Goal: Task Accomplishment & Management: Use online tool/utility

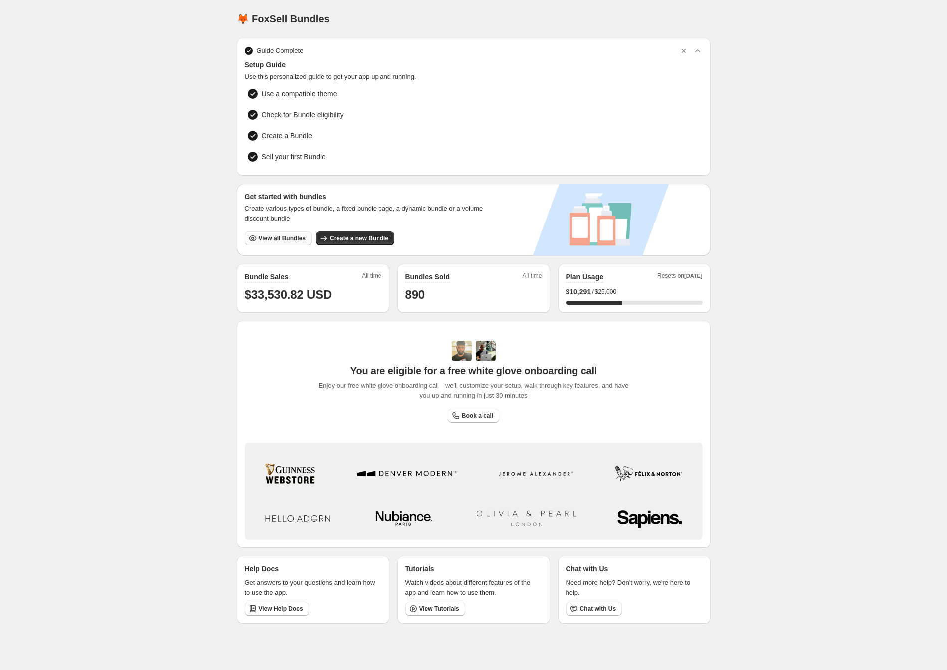
click at [260, 242] on button "View all Bundles" at bounding box center [278, 238] width 67 height 14
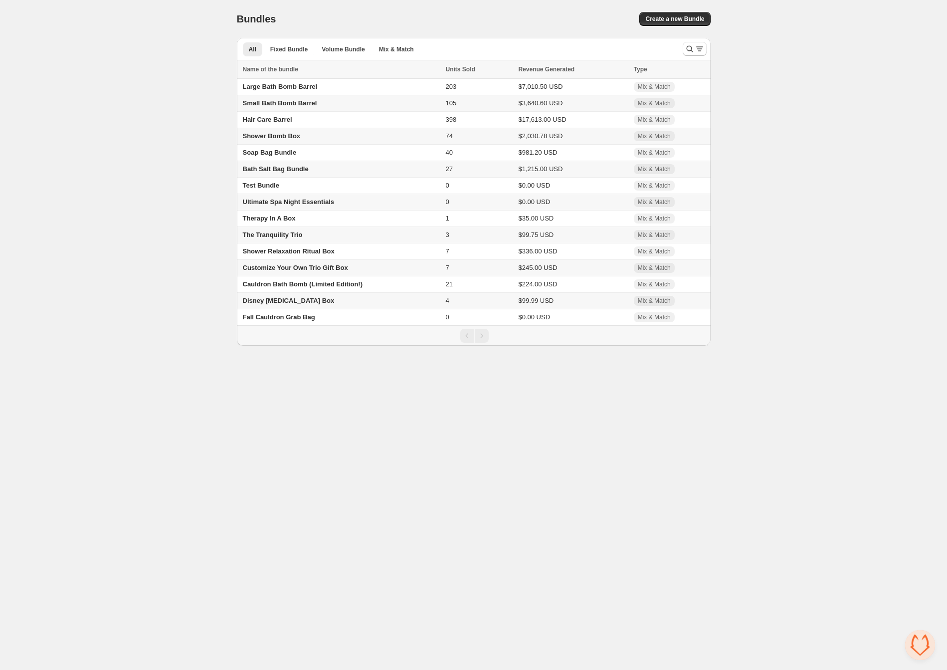
click at [285, 302] on span "Disney [MEDICAL_DATA] Box" at bounding box center [289, 300] width 92 height 7
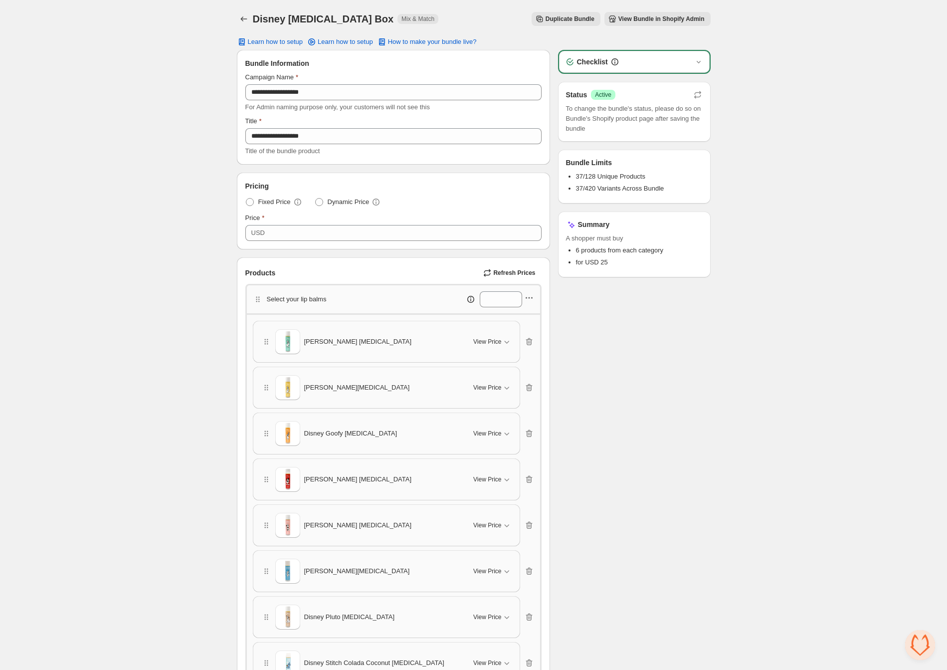
click at [529, 297] on icon "button" at bounding box center [528, 297] width 1 height 1
click at [531, 332] on span "Edit products" at bounding box center [535, 333] width 54 height 10
